Goal: Information Seeking & Learning: Learn about a topic

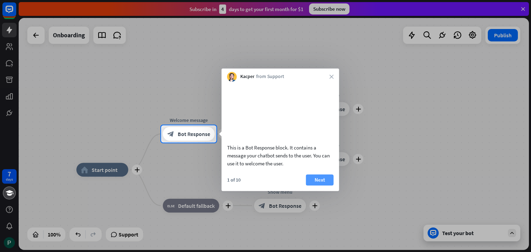
click at [316, 186] on button "Next" at bounding box center [320, 180] width 28 height 11
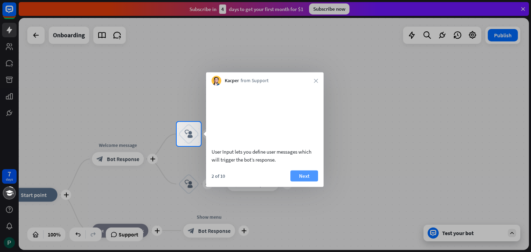
click at [309, 182] on button "Next" at bounding box center [304, 175] width 28 height 11
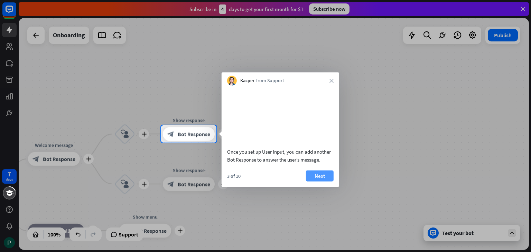
click at [323, 182] on button "Next" at bounding box center [320, 175] width 28 height 11
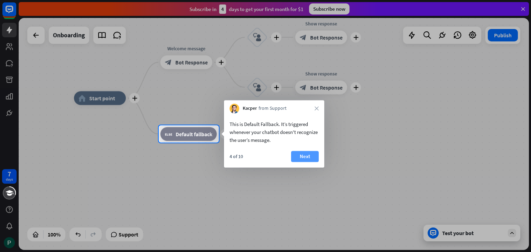
click at [305, 159] on button "Next" at bounding box center [305, 156] width 28 height 11
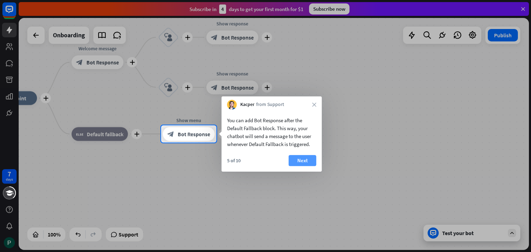
click at [304, 161] on button "Next" at bounding box center [303, 160] width 28 height 11
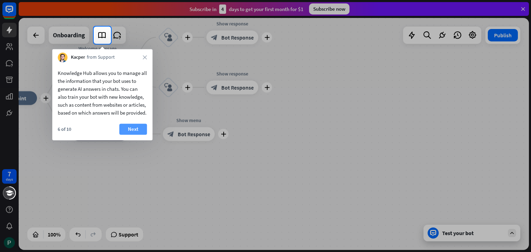
click at [129, 135] on button "Next" at bounding box center [133, 129] width 28 height 11
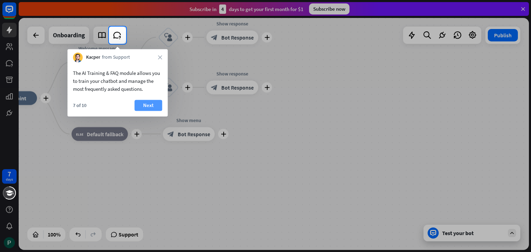
click at [151, 103] on button "Next" at bounding box center [149, 105] width 28 height 11
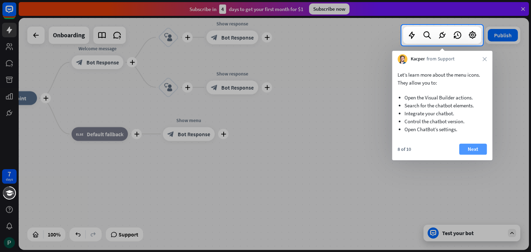
click at [472, 154] on button "Next" at bounding box center [473, 149] width 28 height 11
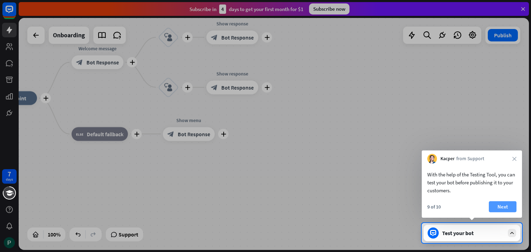
click at [505, 208] on button "Next" at bounding box center [503, 207] width 28 height 11
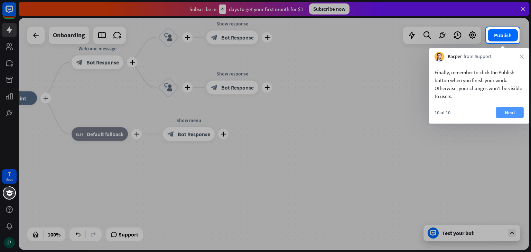
click at [517, 118] on button "Next" at bounding box center [510, 112] width 28 height 11
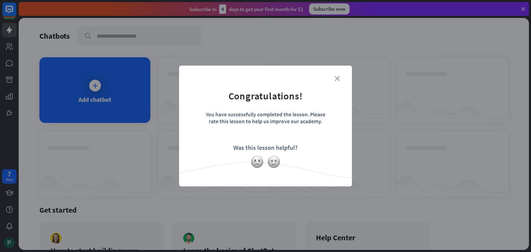
click at [339, 81] on icon "close" at bounding box center [337, 78] width 5 height 5
